Goal: Information Seeking & Learning: Learn about a topic

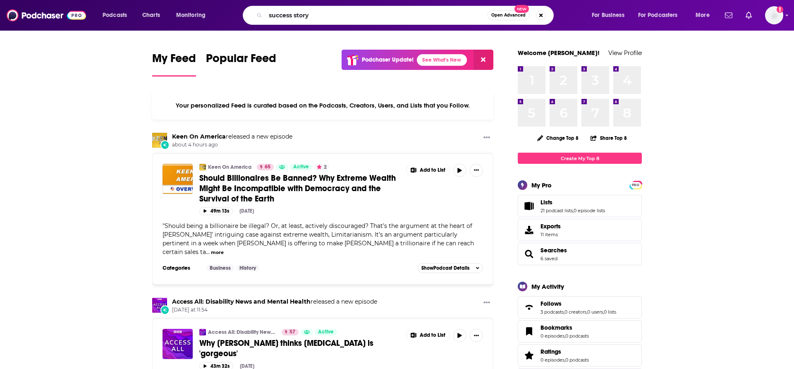
type input "success story"
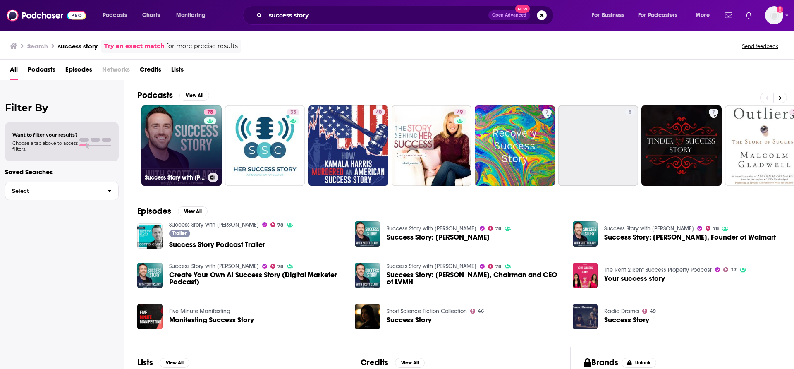
click at [182, 146] on link "78 Success Story with [PERSON_NAME]" at bounding box center [182, 146] width 80 height 80
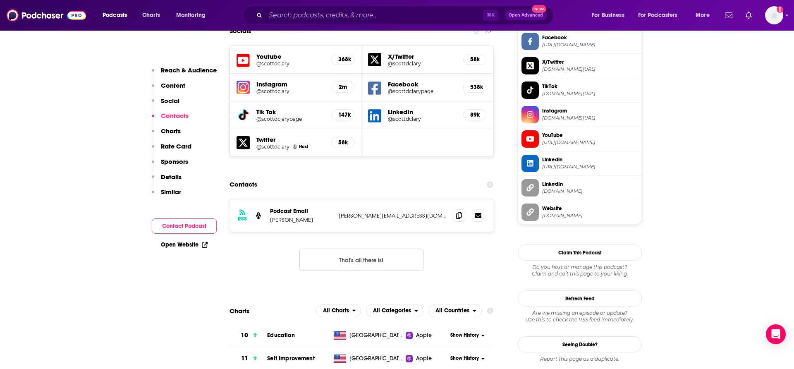
scroll to position [840, 0]
